Goal: Check status

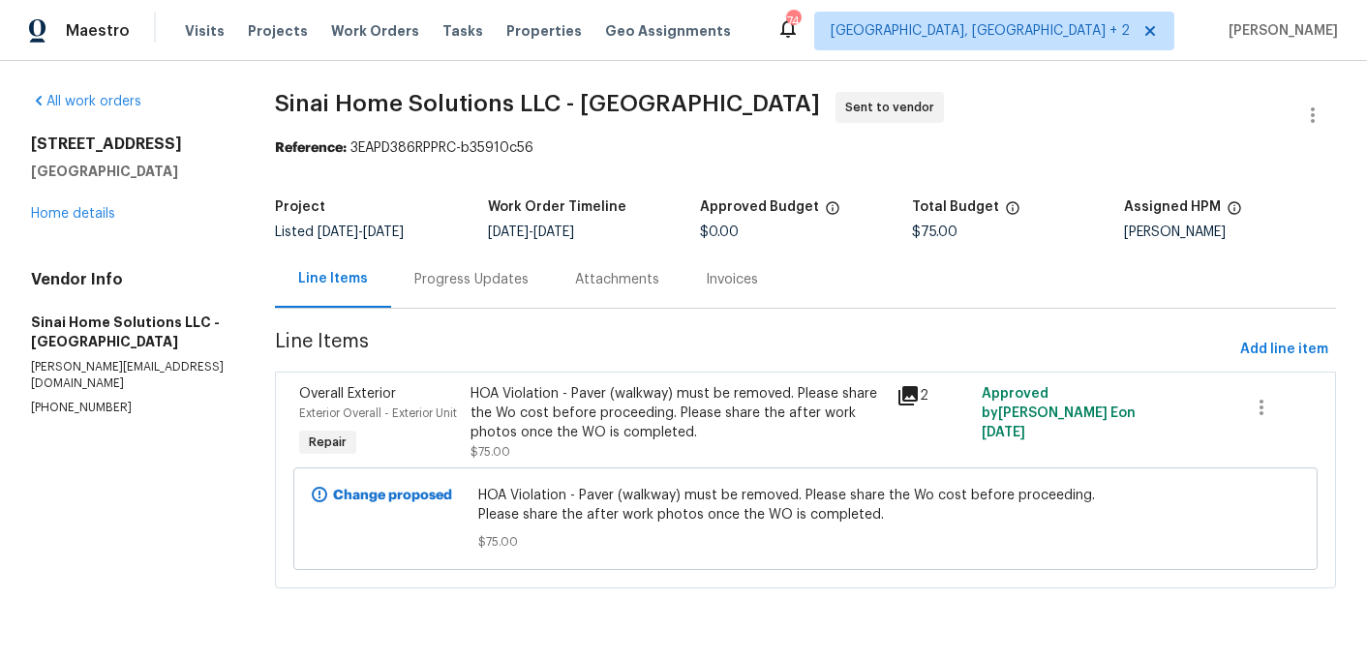
click at [477, 262] on div "Progress Updates" at bounding box center [471, 279] width 161 height 57
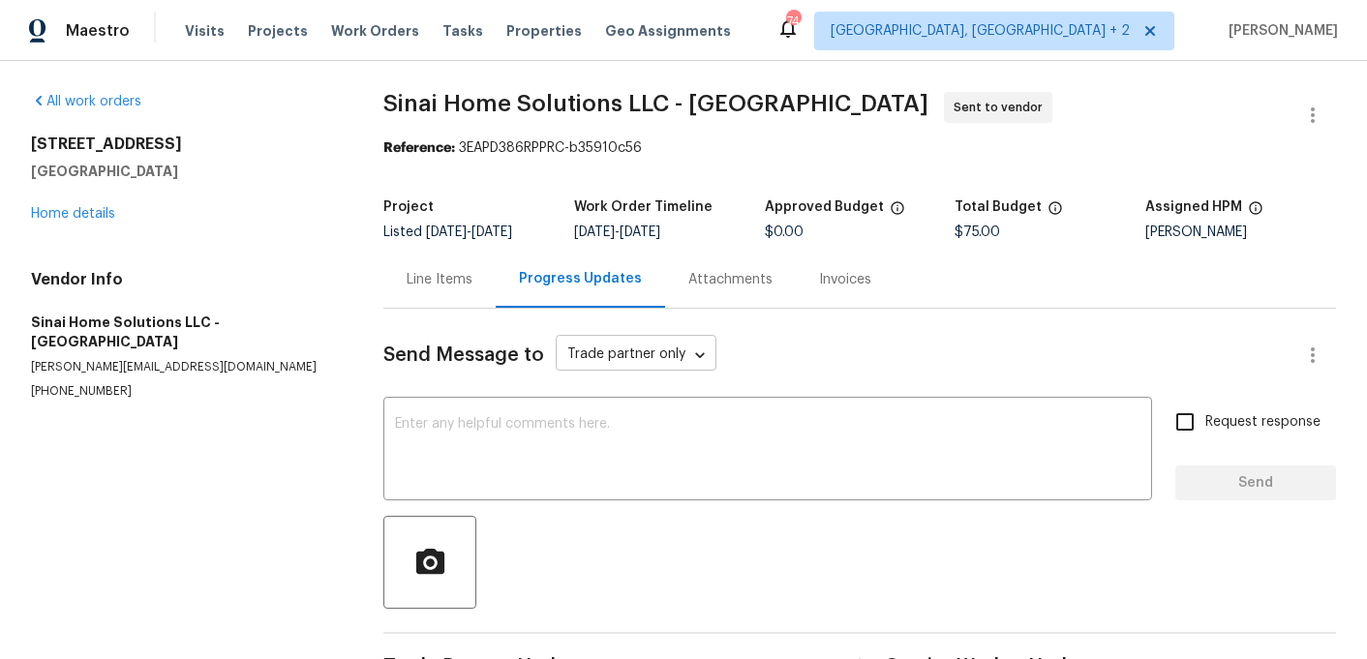
scroll to position [60, 0]
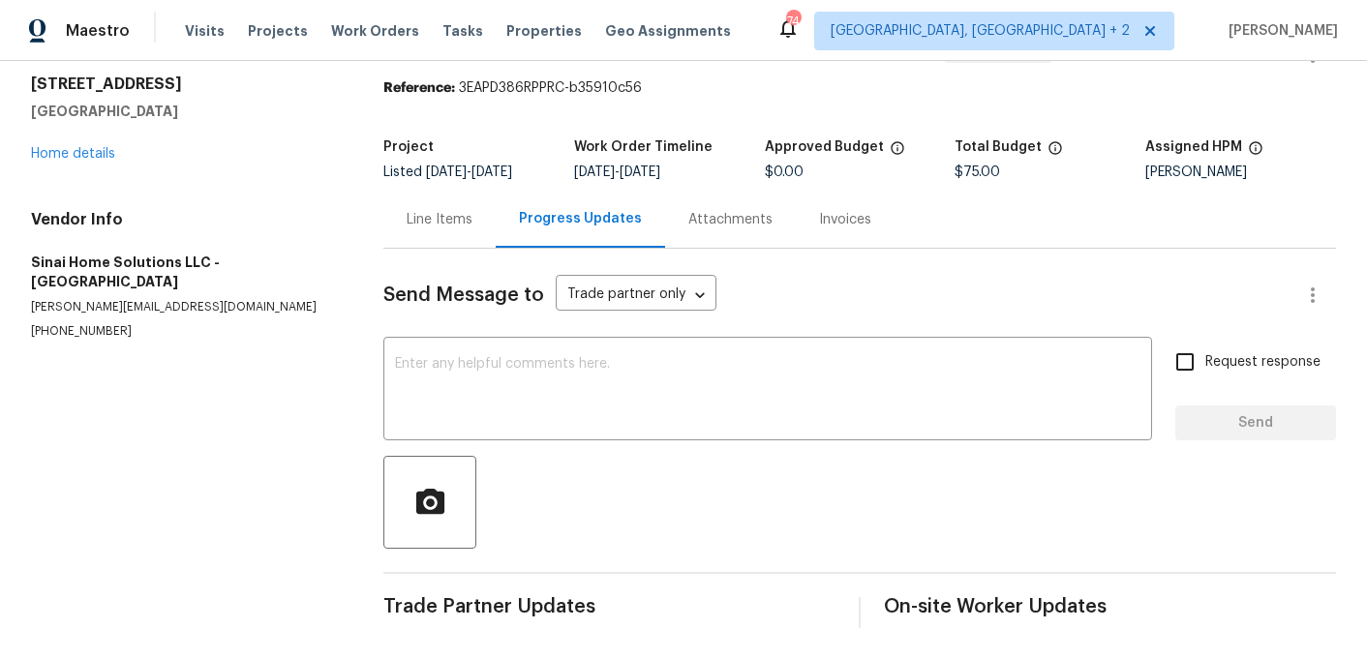
click at [462, 218] on div "Line Items" at bounding box center [440, 219] width 66 height 19
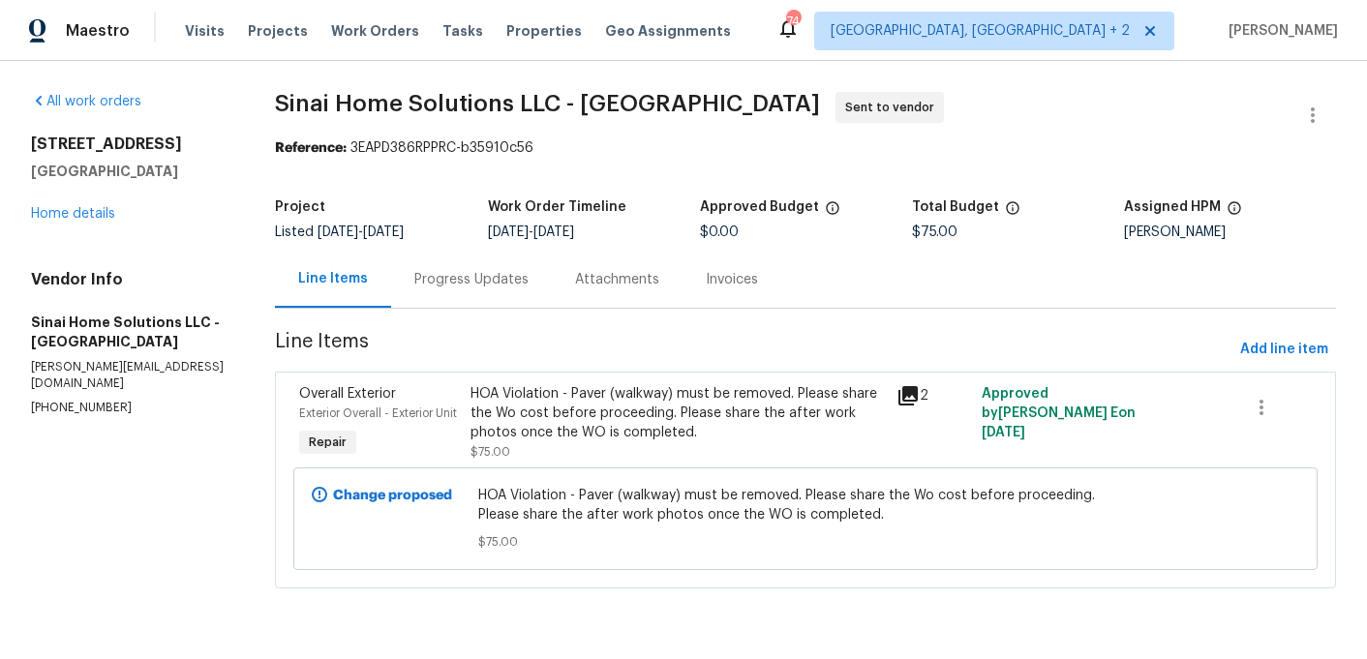
click at [614, 523] on span "HOA Violation - Paver (walkway) must be removed. Please share the Wo cost befor…" at bounding box center [805, 505] width 654 height 39
